Goal: Check status: Verify the current state of an ongoing process or item

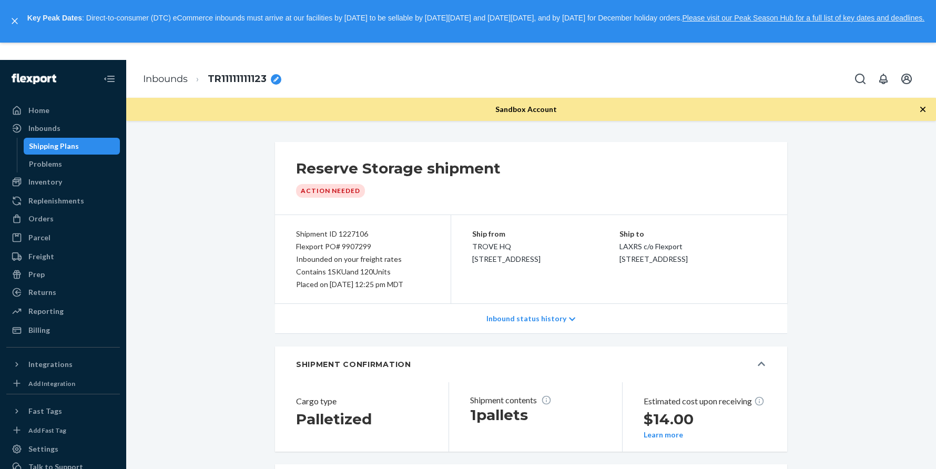
click at [527, 315] on p "Inbound status history" at bounding box center [526, 318] width 80 height 11
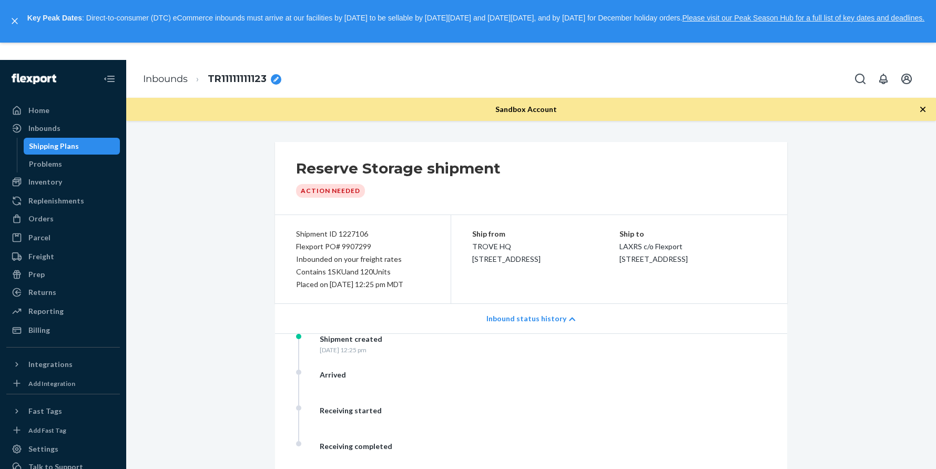
click at [513, 313] on p "Inbound status history" at bounding box center [526, 318] width 80 height 11
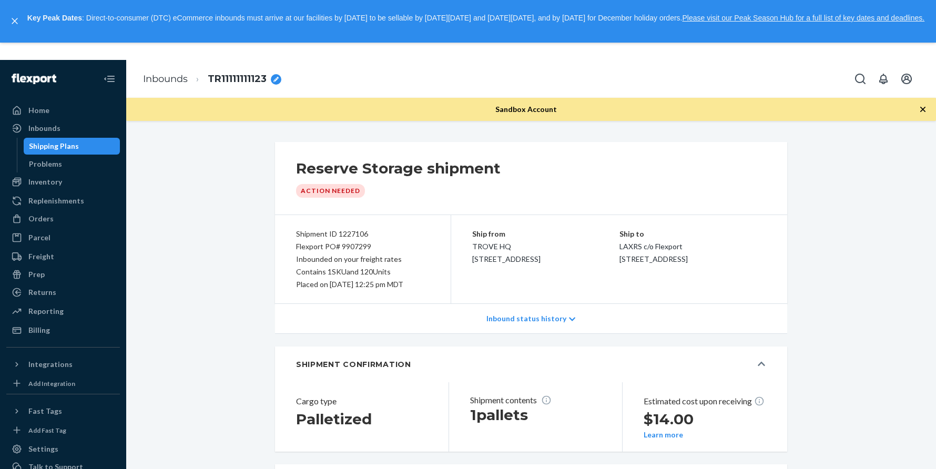
click at [535, 320] on p "Inbound status history" at bounding box center [526, 318] width 80 height 11
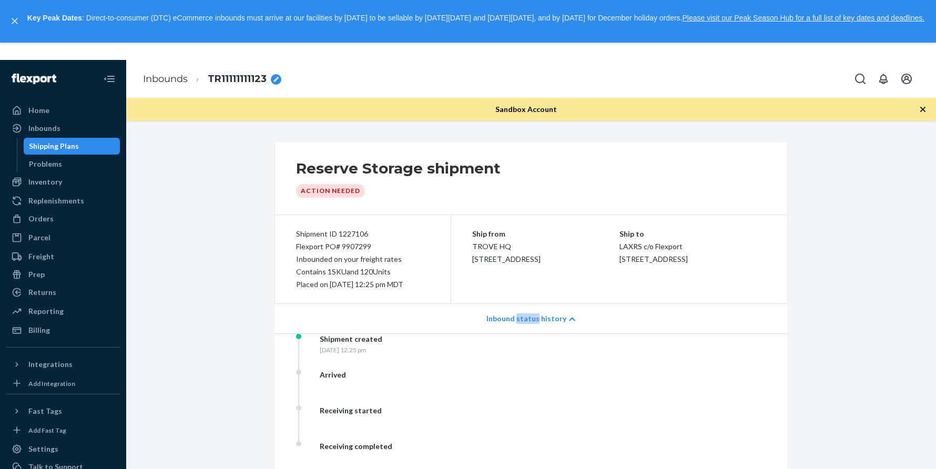
click at [534, 320] on p "Inbound status history" at bounding box center [526, 318] width 80 height 11
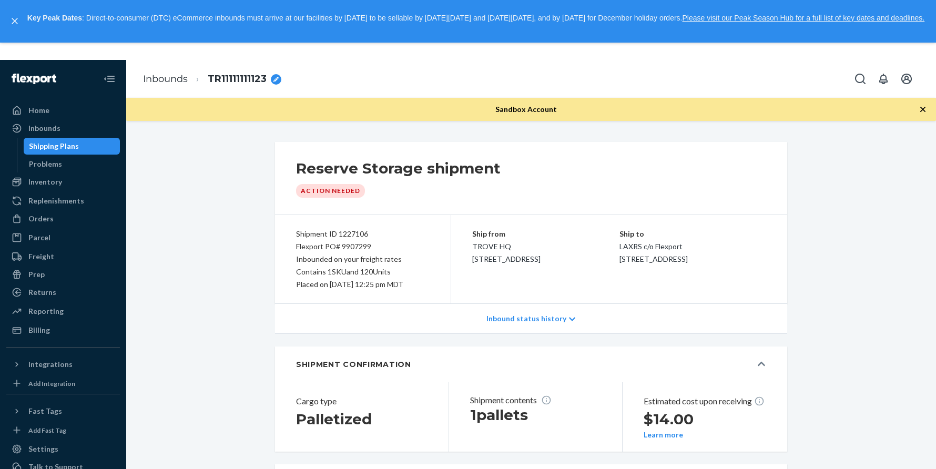
drag, startPoint x: 456, startPoint y: 285, endPoint x: 492, endPoint y: 300, distance: 39.4
click at [456, 285] on div "Ship from TROVE HQ [STREET_ADDRESS] Ship to LAXRS c/o Flexport [STREET_ADDRESS]" at bounding box center [619, 259] width 336 height 88
click at [517, 317] on p "Inbound status history" at bounding box center [526, 318] width 80 height 11
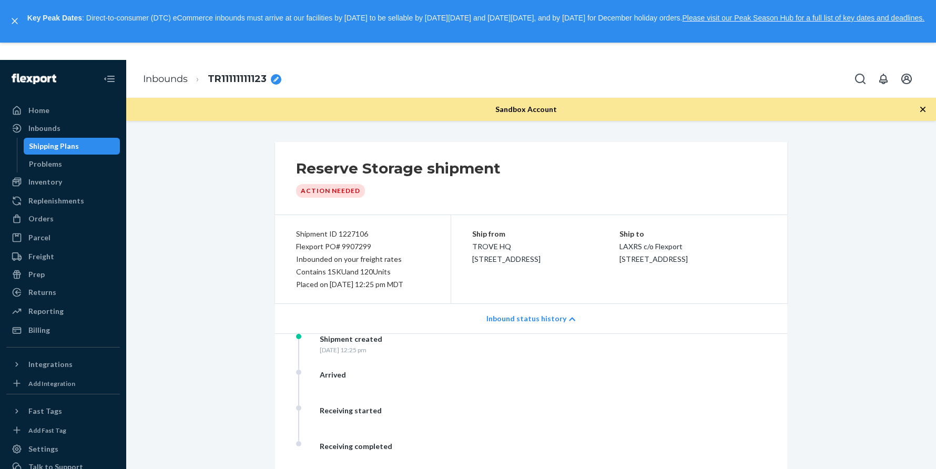
click at [519, 319] on p "Inbound status history" at bounding box center [526, 318] width 80 height 11
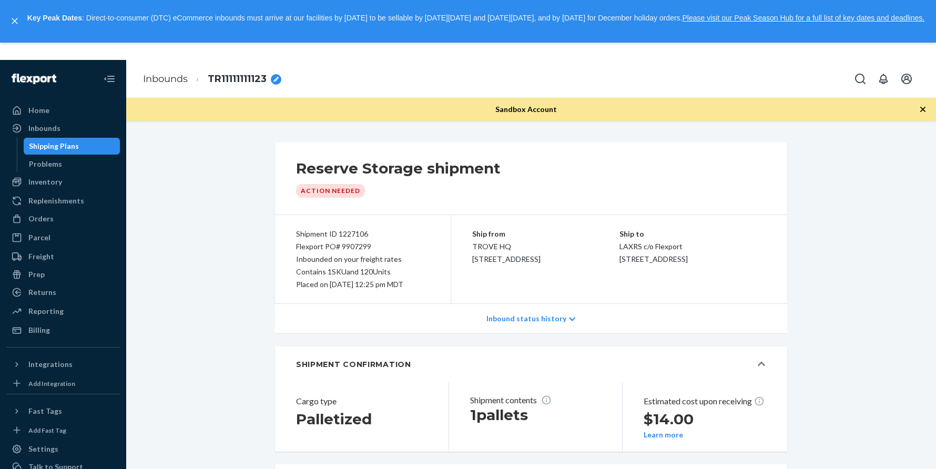
click at [287, 294] on div "Shipment ID 1227106 Flexport PO# 9907299 Inbounded on your freight rates Contai…" at bounding box center [363, 259] width 176 height 88
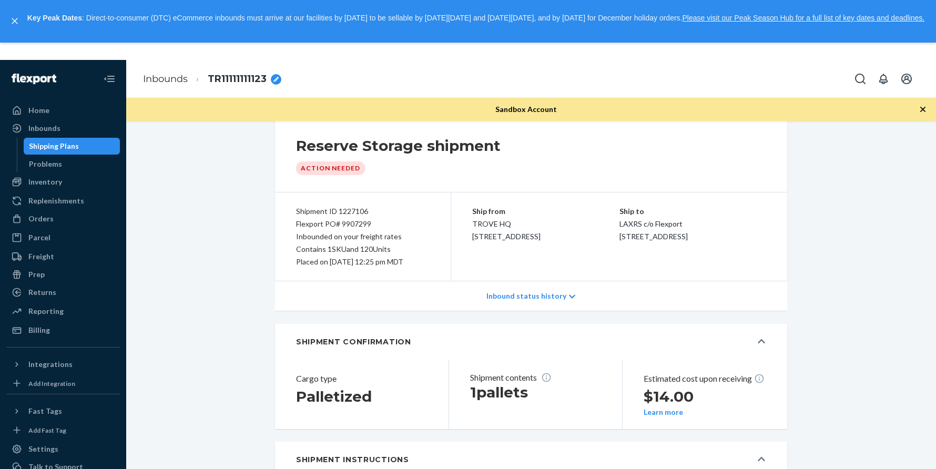
drag, startPoint x: 682, startPoint y: 246, endPoint x: 593, endPoint y: 227, distance: 90.9
click at [593, 226] on div "Ship from TROVE HQ [STREET_ADDRESS] Ship to LAXRS c/o Flexport [STREET_ADDRESS]" at bounding box center [619, 236] width 336 height 88
drag, startPoint x: 837, startPoint y: 235, endPoint x: 767, endPoint y: 240, distance: 70.7
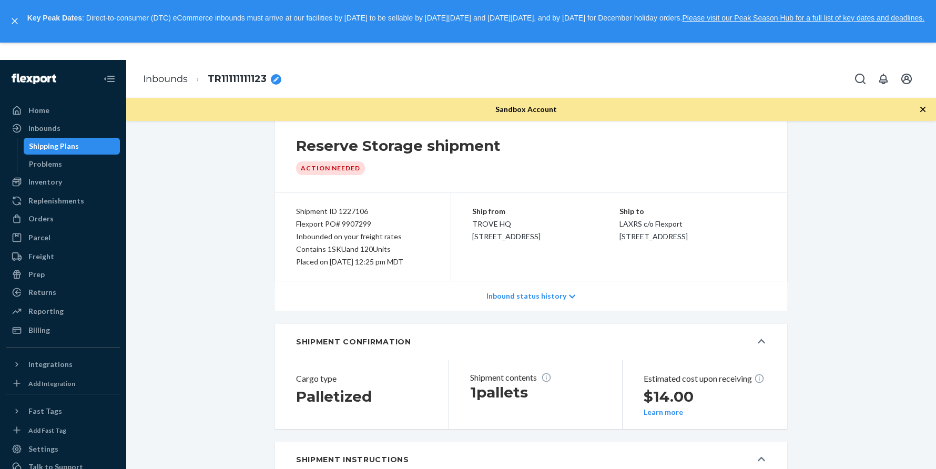
drag, startPoint x: 704, startPoint y: 249, endPoint x: 599, endPoint y: 212, distance: 110.6
click at [619, 213] on div "Ship to LAXRS c/o Flexport [STREET_ADDRESS]" at bounding box center [692, 224] width 147 height 38
copy div "Ship to LAXRS c/o Flexport [STREET_ADDRESS]"
click at [908, 72] on button "Open account menu" at bounding box center [906, 78] width 21 height 21
click at [842, 155] on div "Log out" at bounding box center [881, 162] width 79 height 19
